Goal: Task Accomplishment & Management: Manage account settings

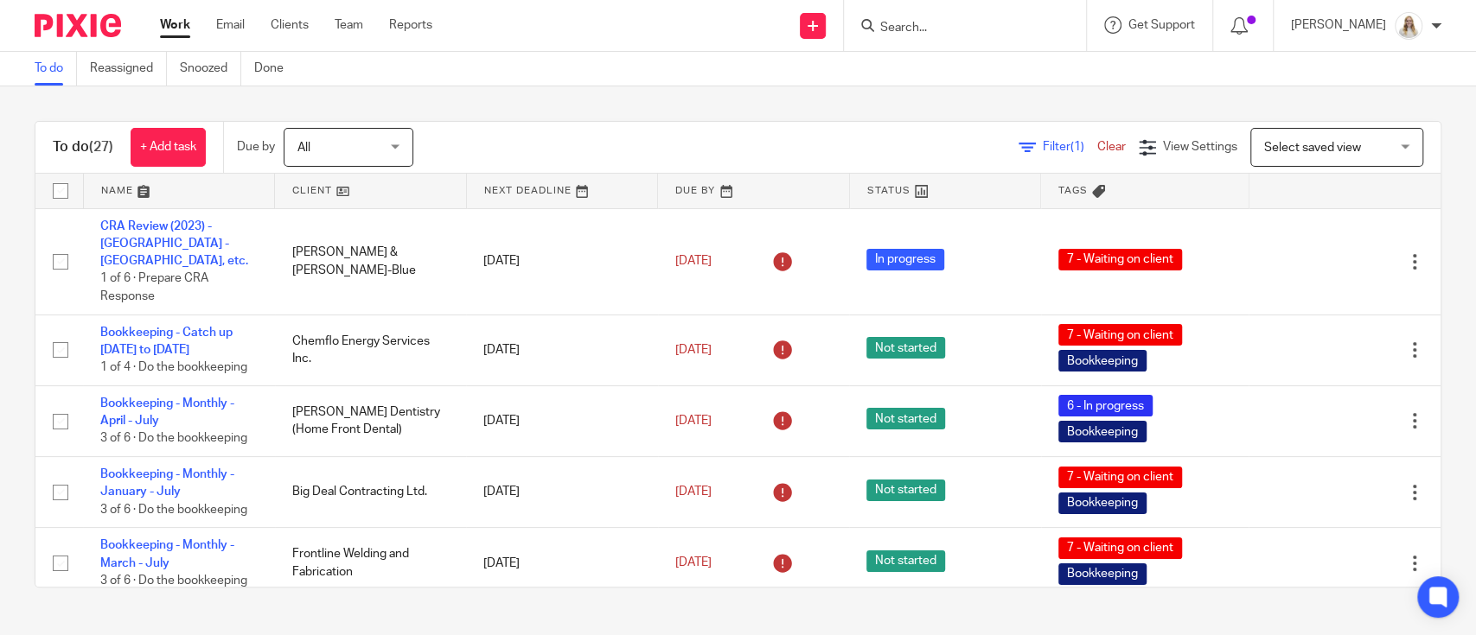
click at [139, 197] on link at bounding box center [179, 191] width 191 height 35
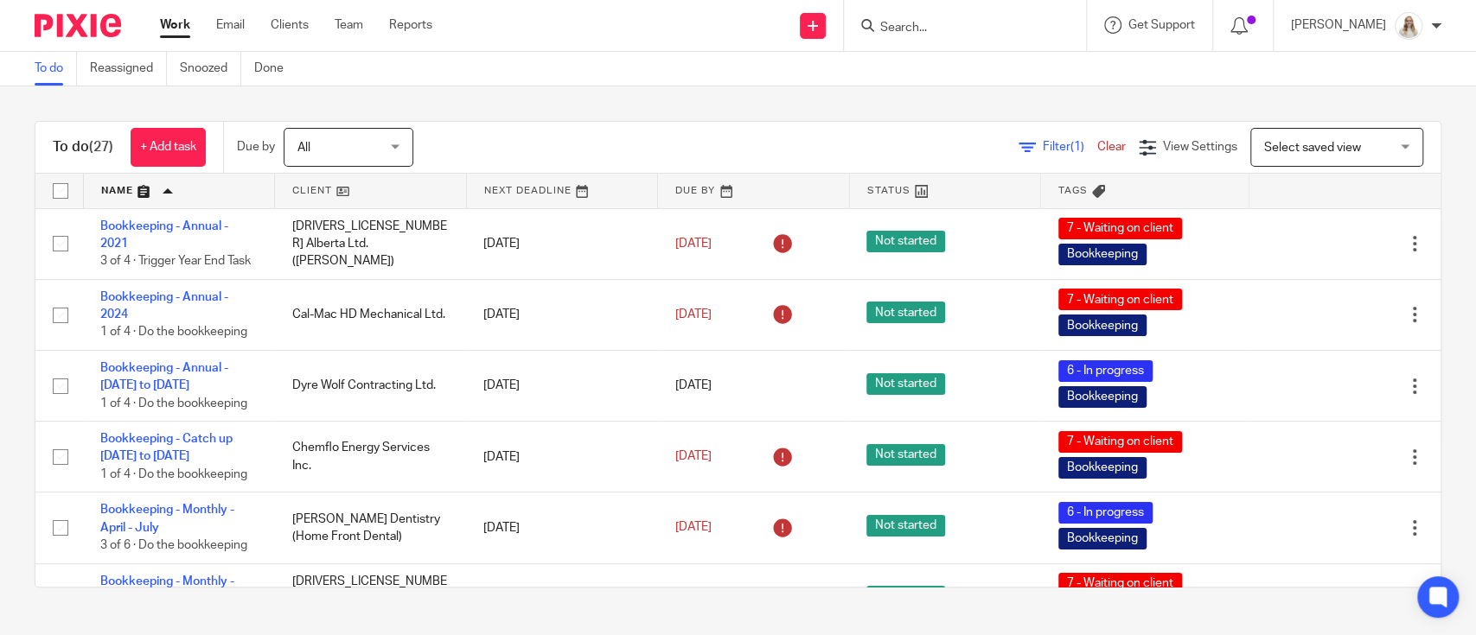
click at [781, 67] on div "To do Reassigned Snoozed Done" at bounding box center [738, 69] width 1476 height 35
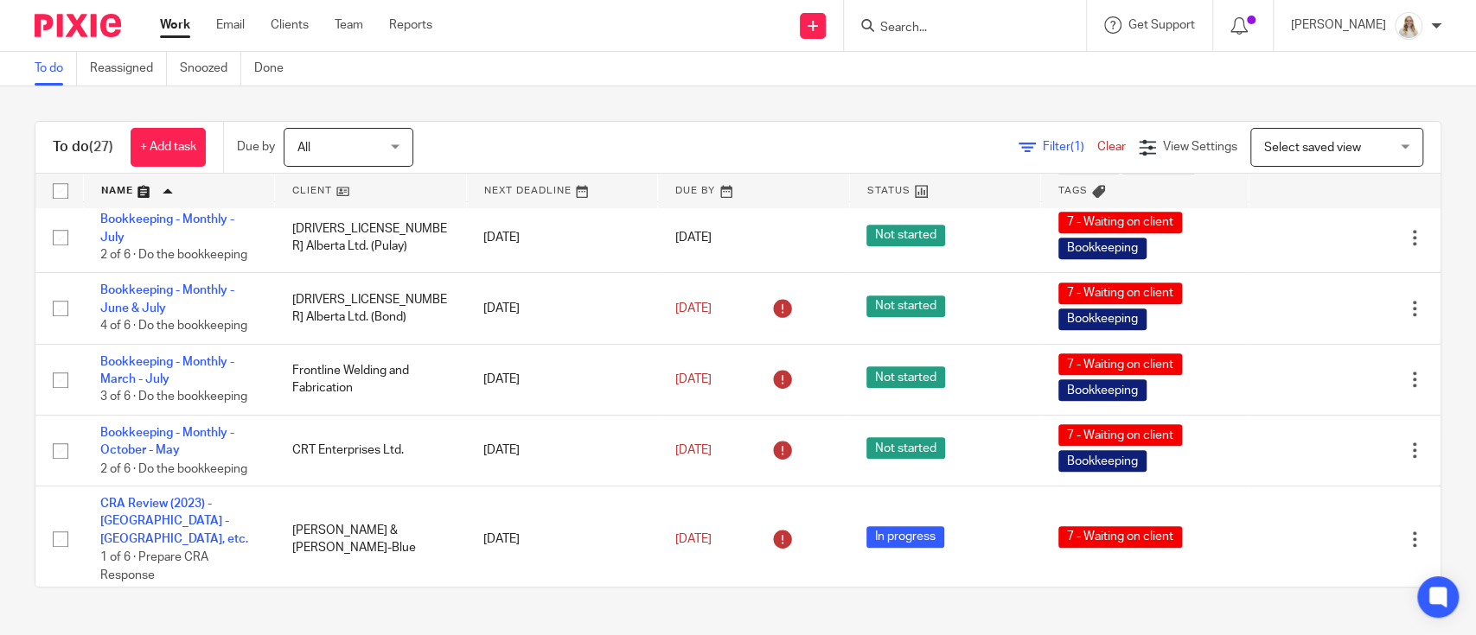
scroll to position [806, 0]
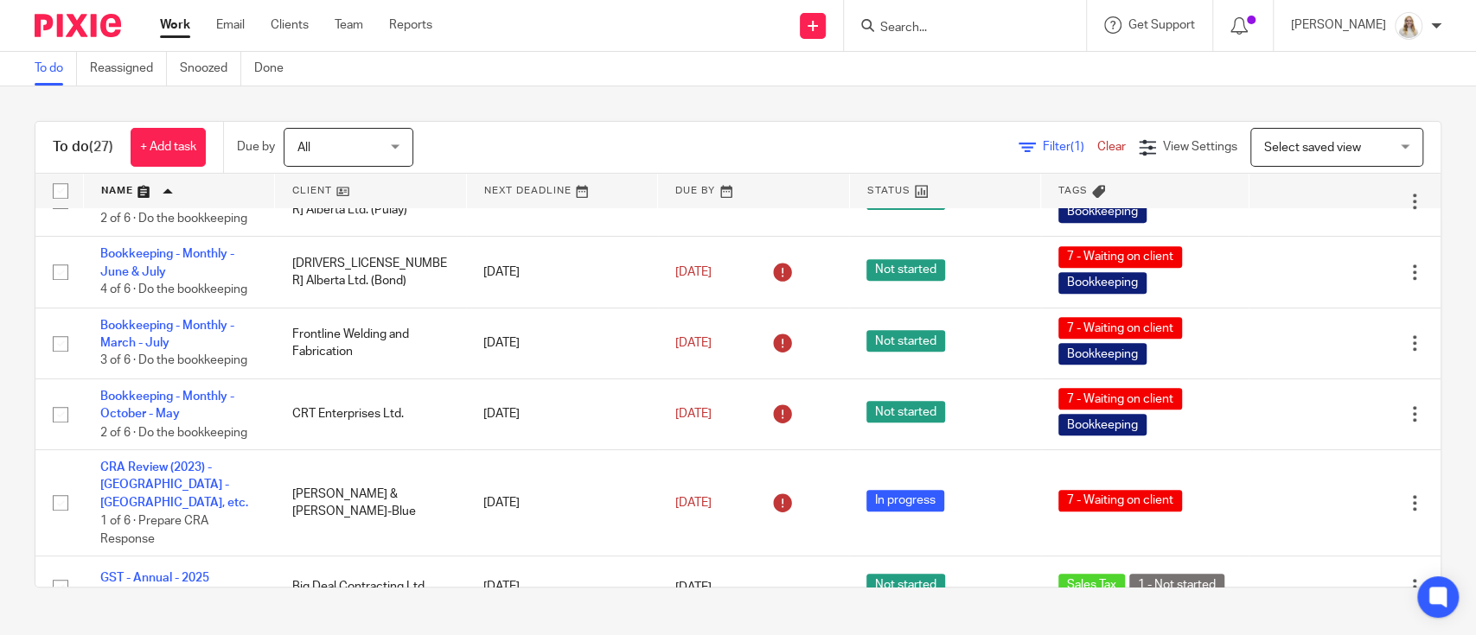
click at [586, 100] on div "To do (27) + Add task Due by All All Today Tomorrow This week Next week This mo…" at bounding box center [738, 354] width 1476 height 536
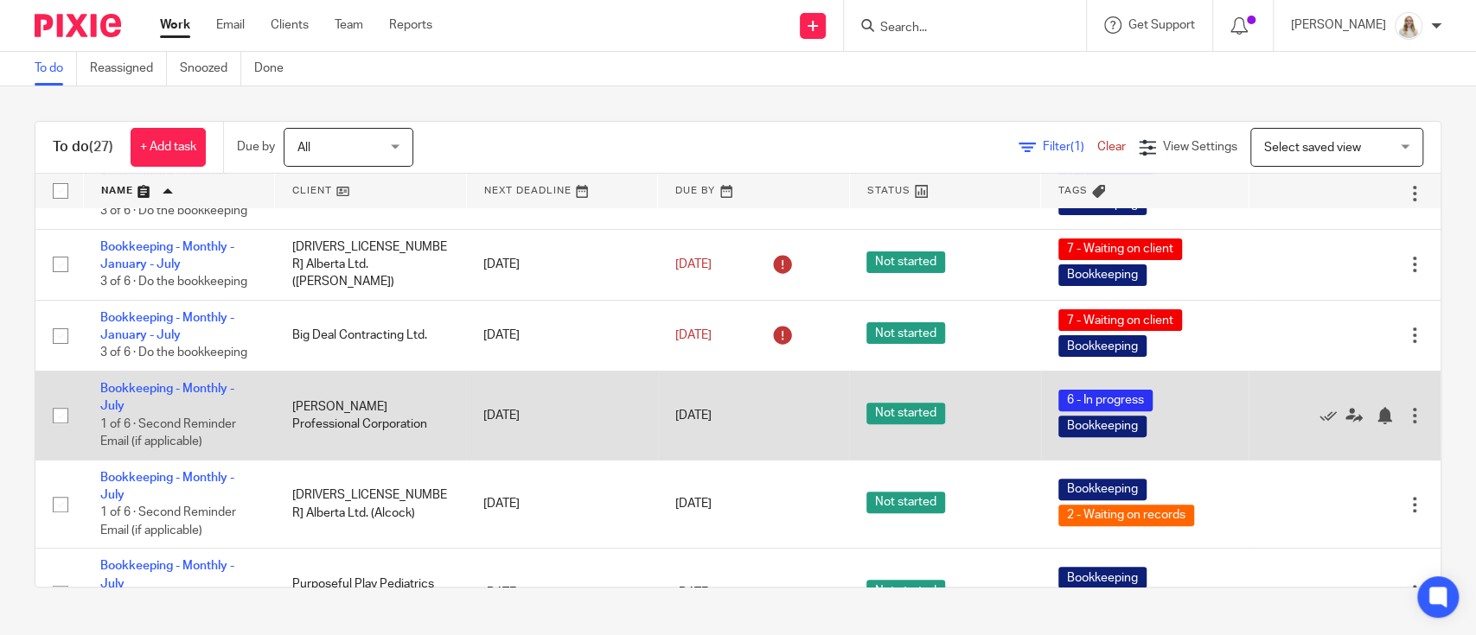
scroll to position [346, 0]
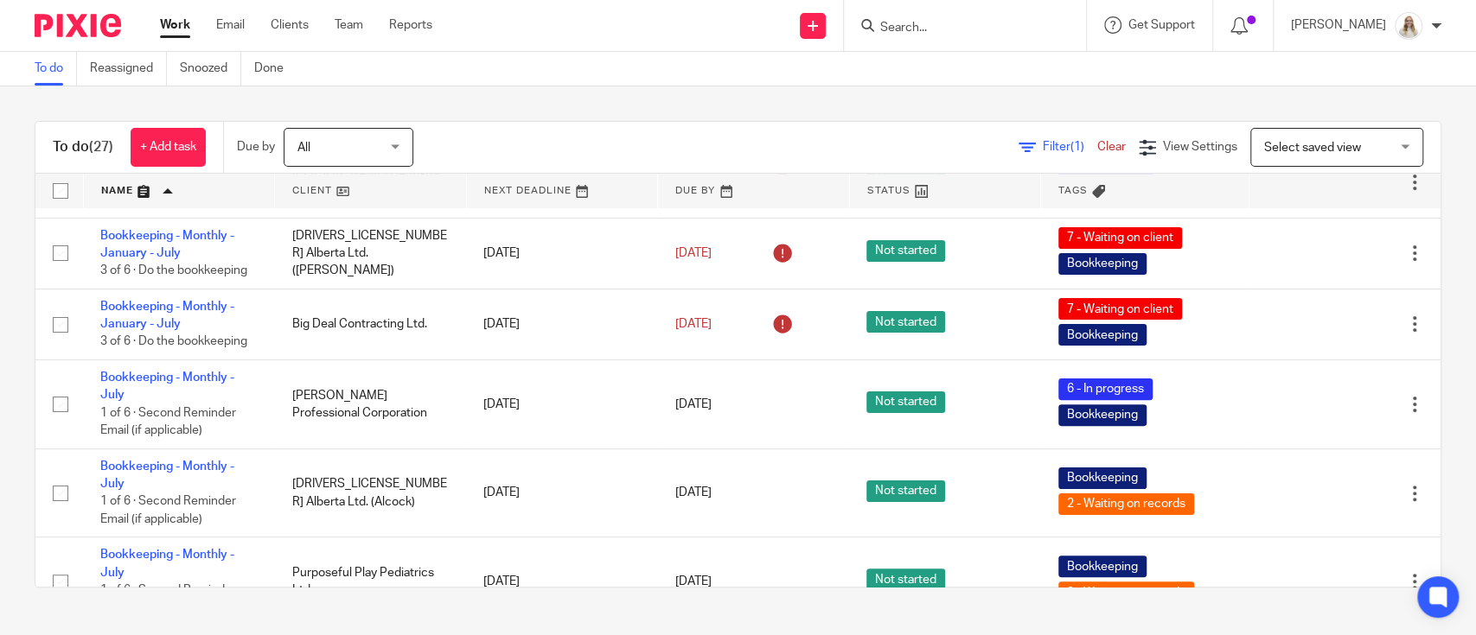
click at [915, 29] on input "Search" at bounding box center [956, 29] width 156 height 16
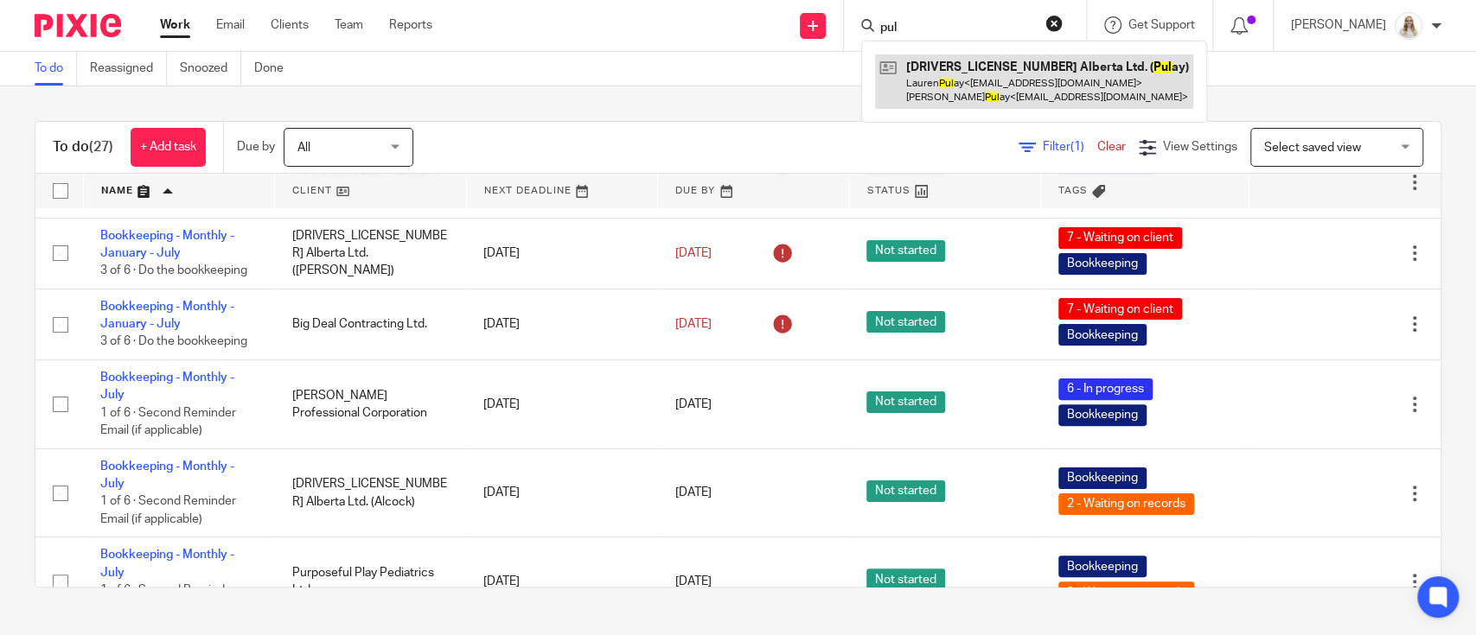
type input "pul"
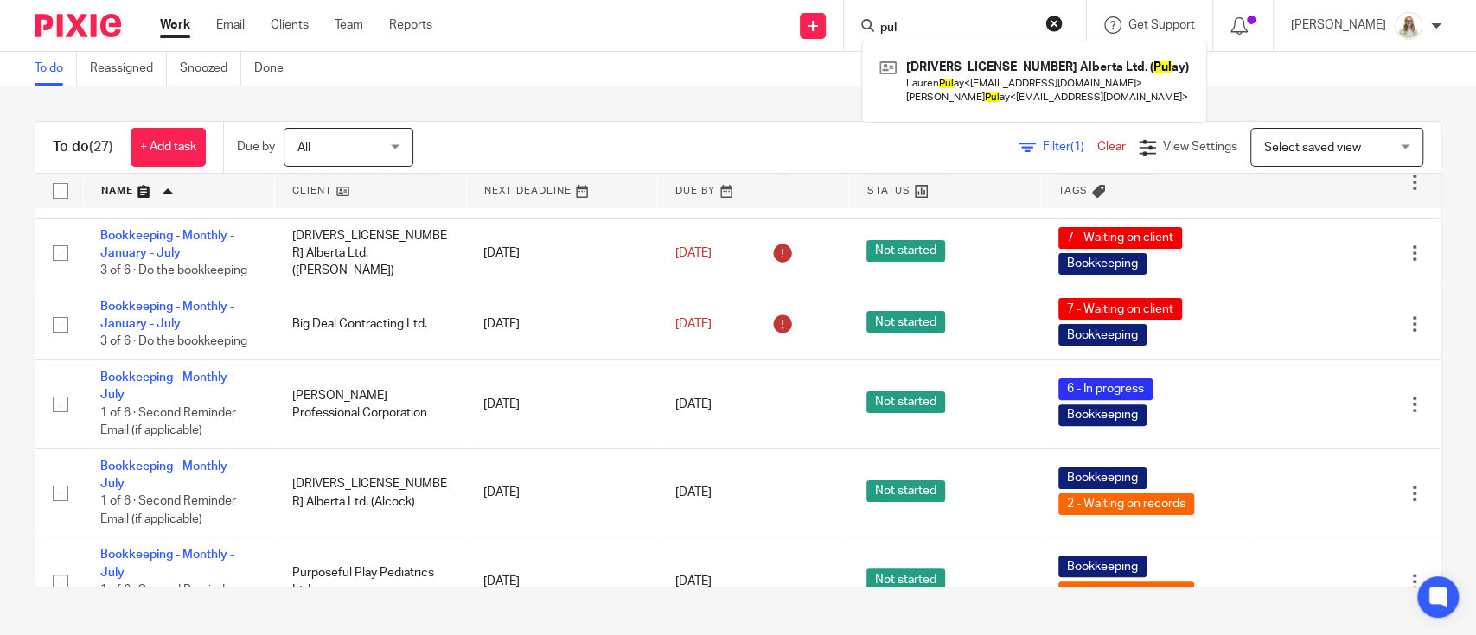
click at [799, 102] on div "To do (27) + Add task Due by All All Today Tomorrow This week Next week This mo…" at bounding box center [738, 354] width 1476 height 536
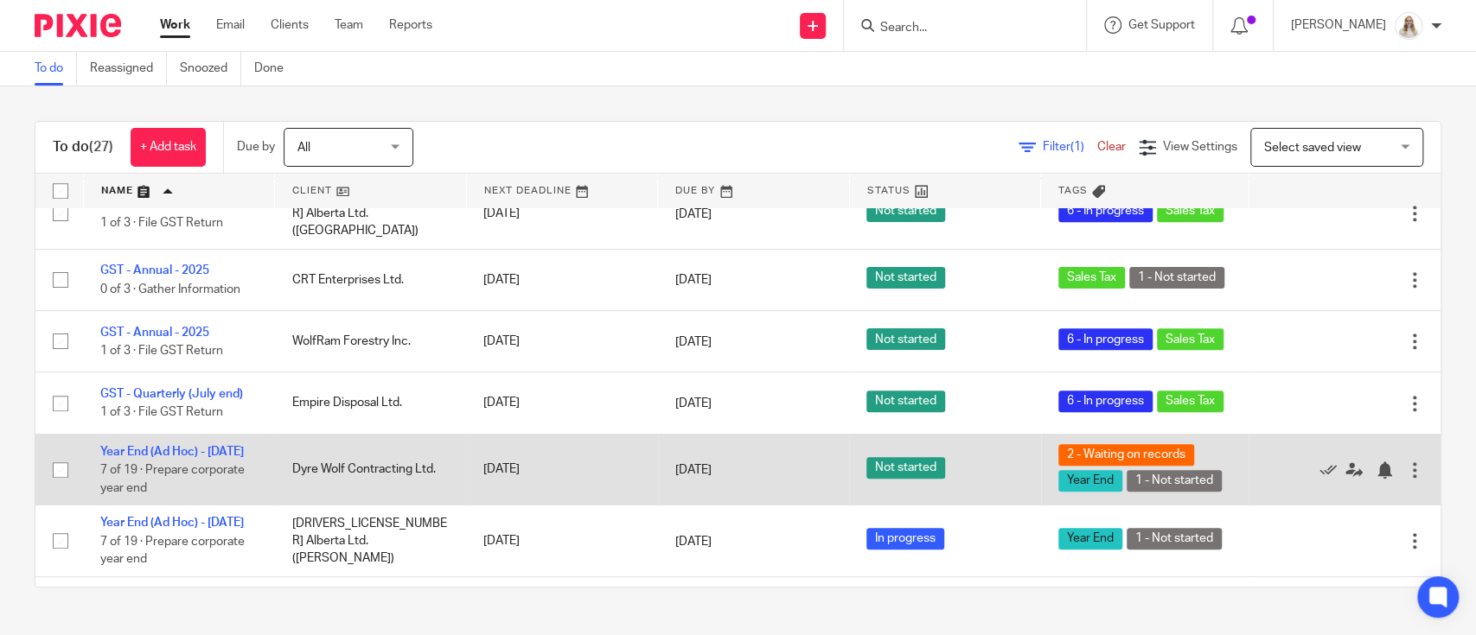
scroll to position [1297, 0]
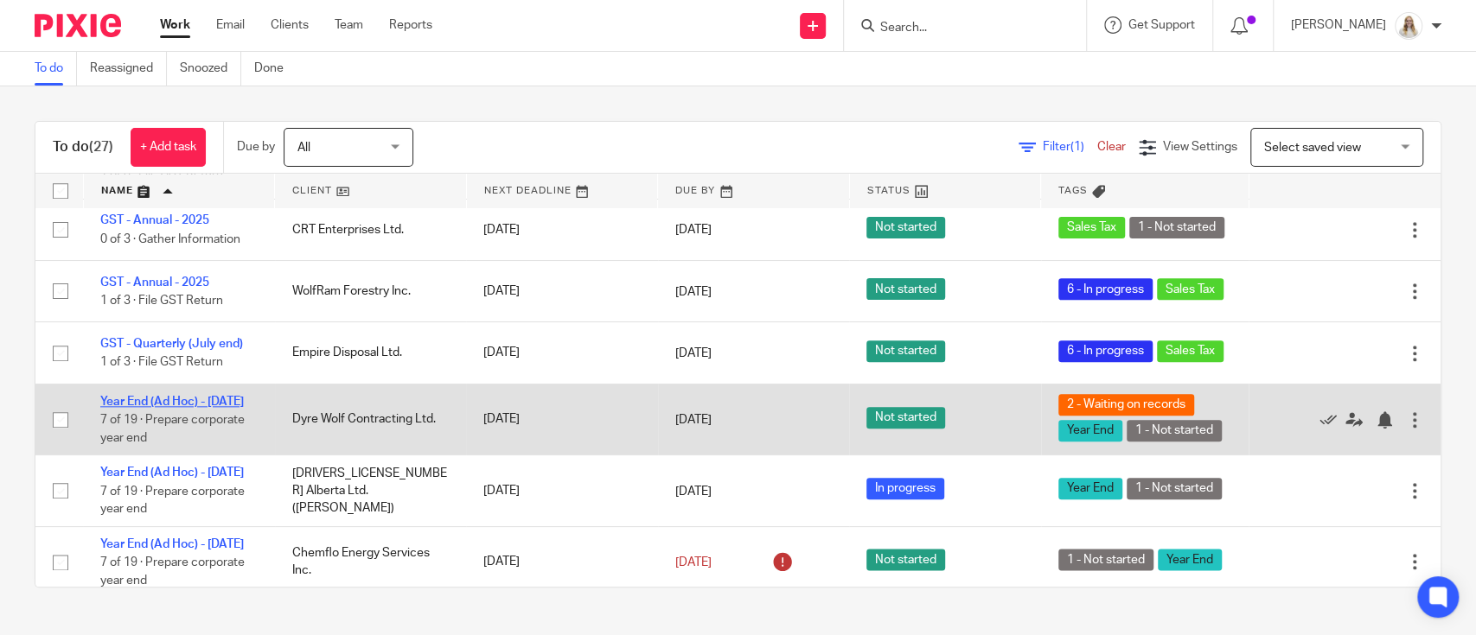
click at [209, 408] on link "Year End (Ad Hoc) - July 2025" at bounding box center [171, 402] width 143 height 12
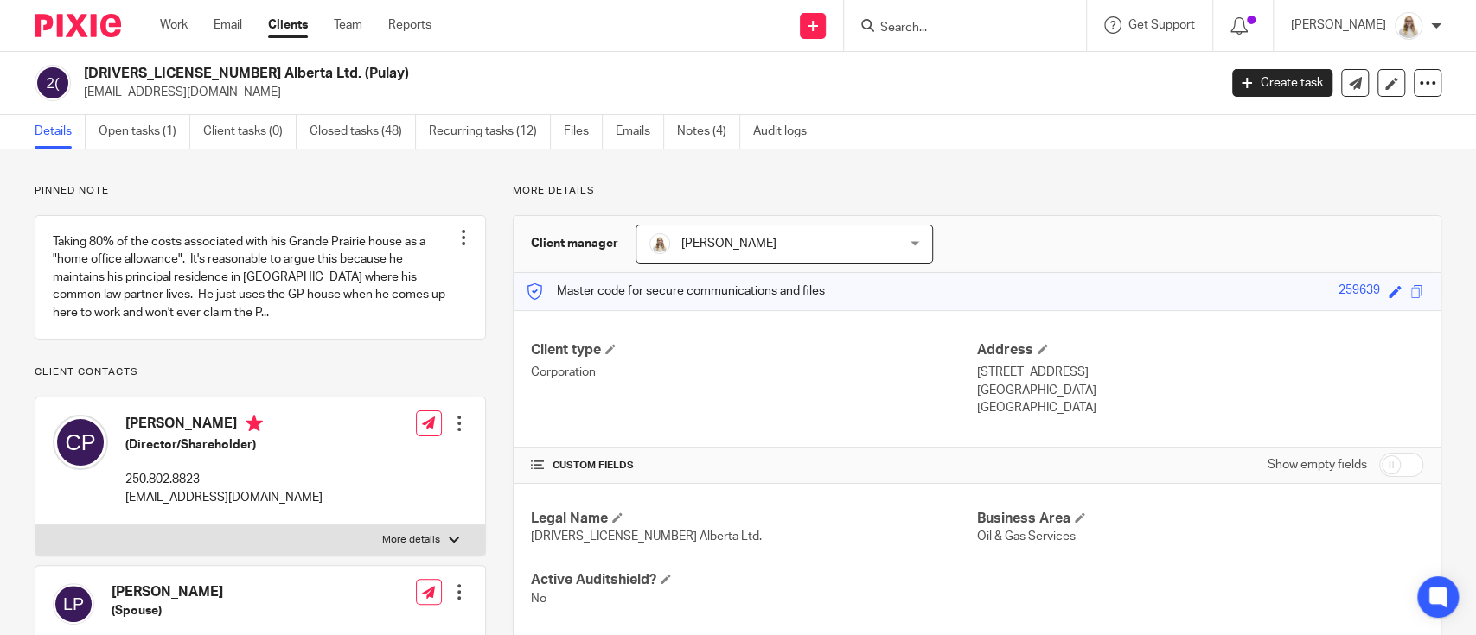
click at [1043, 73] on div "[DRIVERS_LICENSE_NUMBER] Alberta Ltd. (Pulay) [EMAIL_ADDRESS][DOMAIN_NAME]" at bounding box center [645, 83] width 1122 height 36
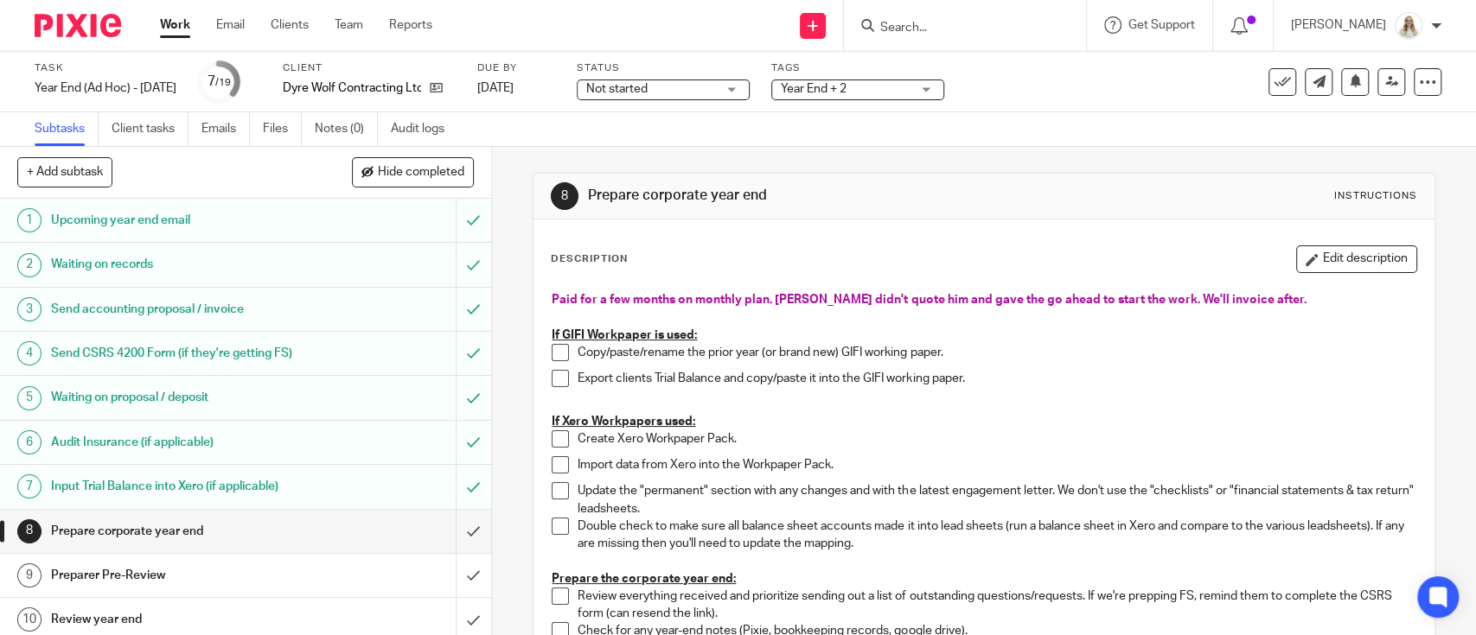
click at [936, 89] on div "Year End + 2" at bounding box center [857, 90] width 173 height 21
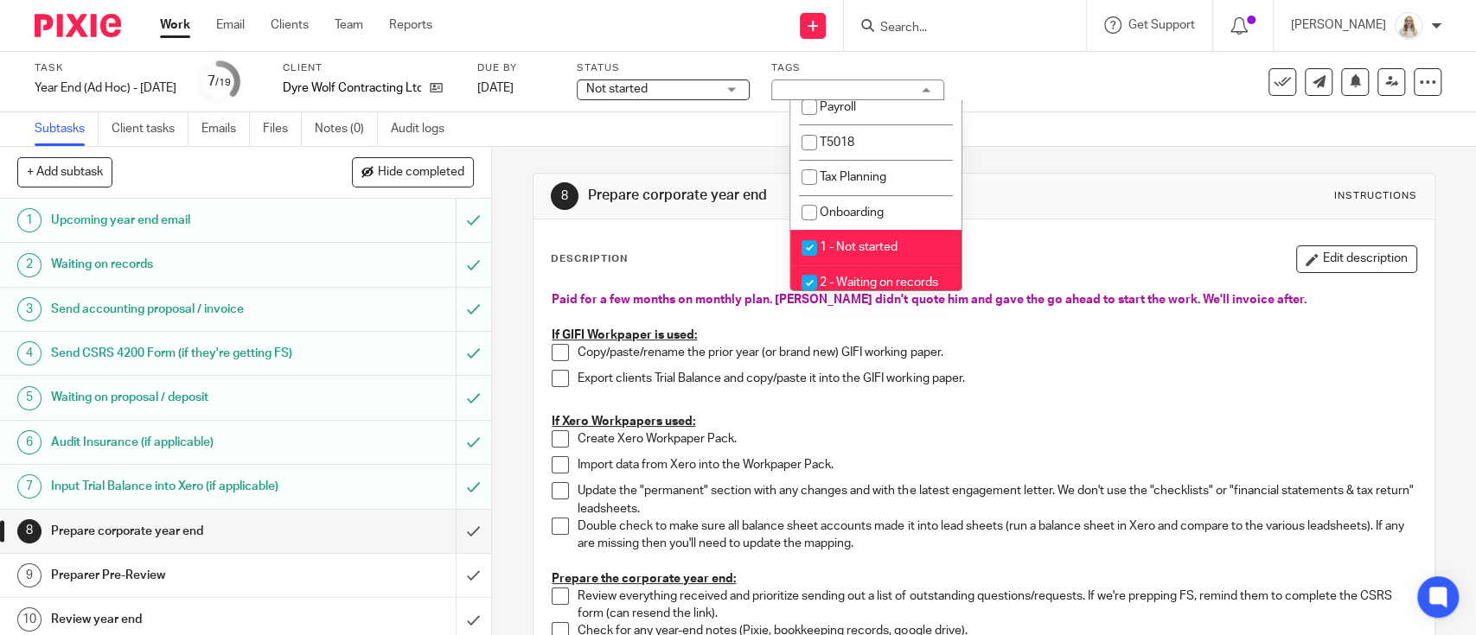
scroll to position [346, 0]
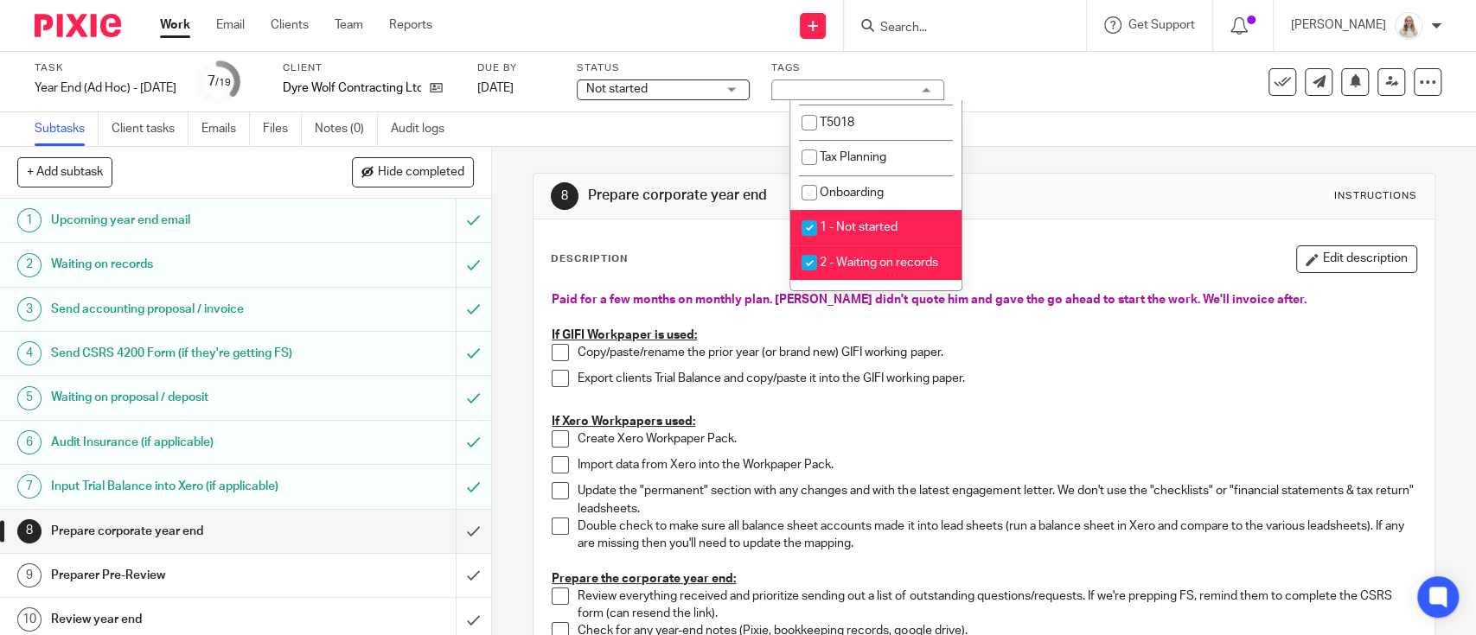
click at [856, 264] on span "2 - Waiting on records" at bounding box center [878, 263] width 118 height 12
checkbox input "false"
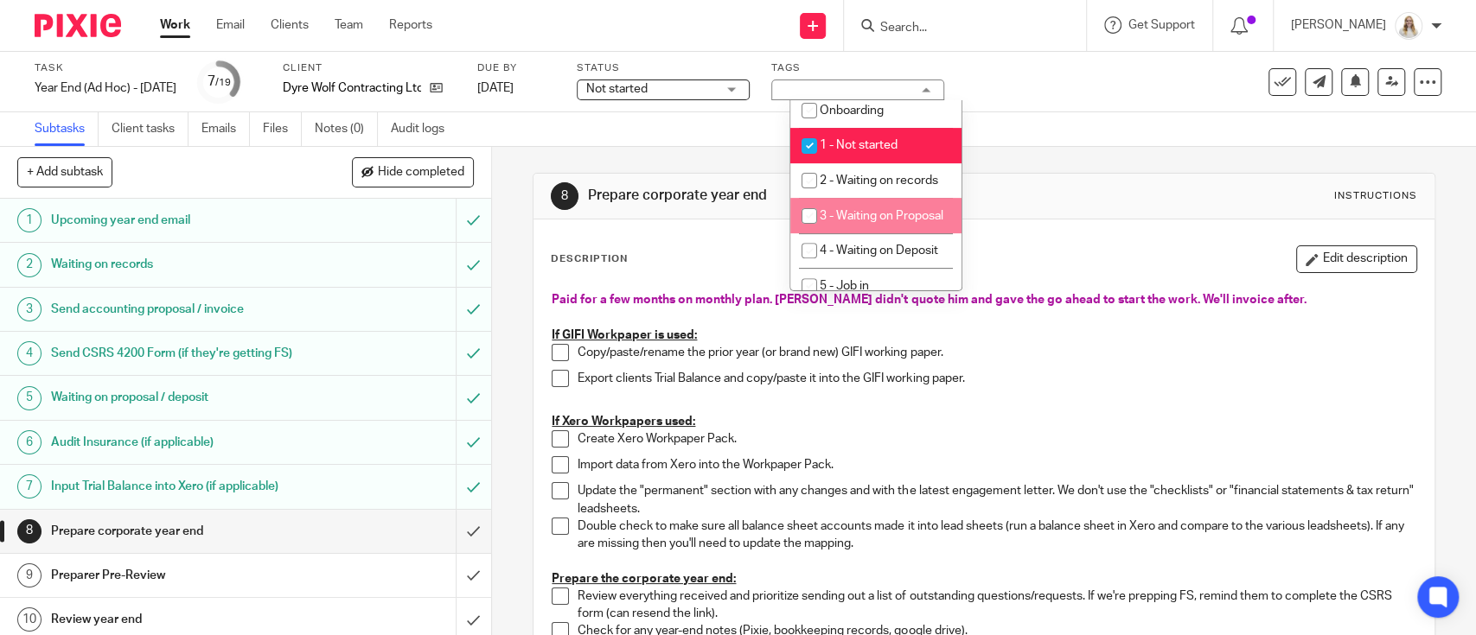
scroll to position [461, 0]
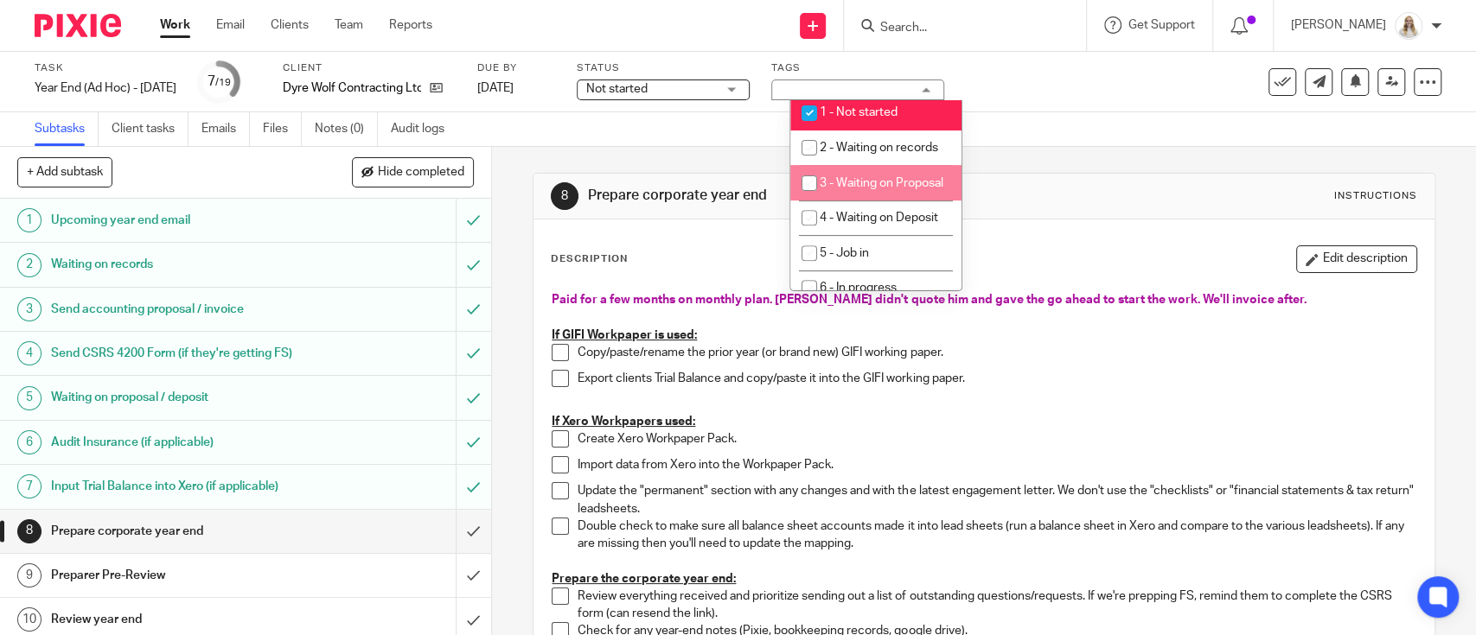
drag, startPoint x: 1107, startPoint y: 122, endPoint x: 1096, endPoint y: 111, distance: 15.9
click at [1108, 121] on div "Subtasks Client tasks Emails Files Notes (0) Audit logs" at bounding box center [738, 129] width 1476 height 35
